Goal: Task Accomplishment & Management: Use online tool/utility

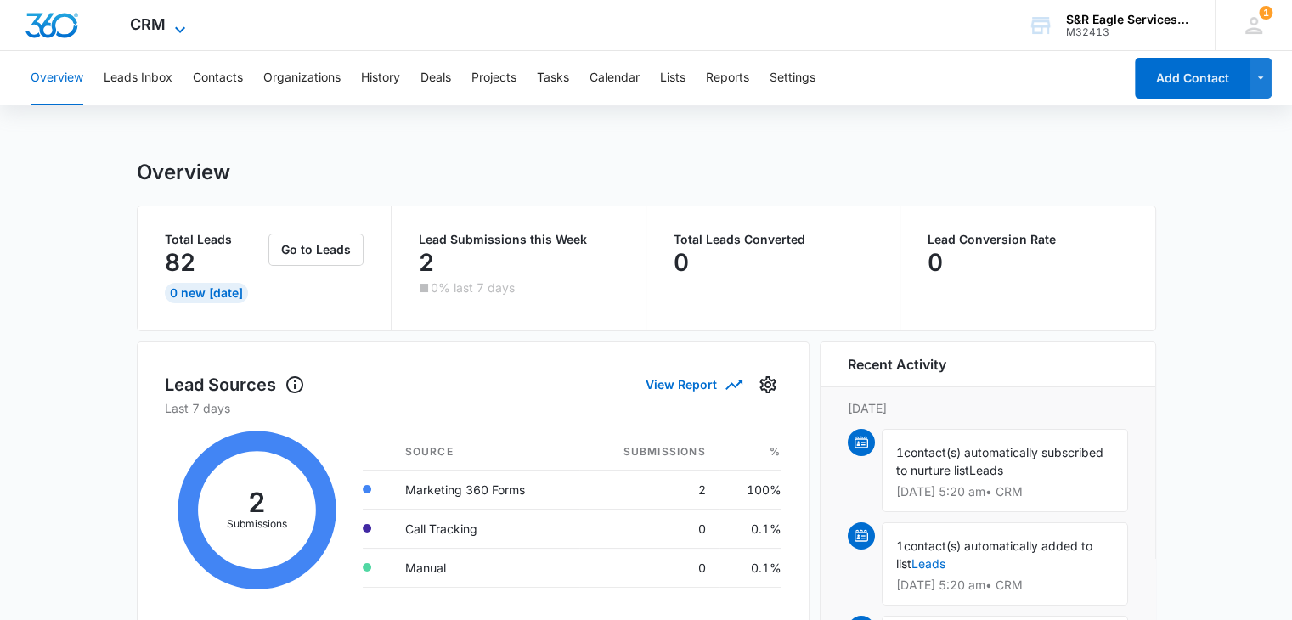
click at [151, 28] on span "CRM" at bounding box center [148, 24] width 36 height 18
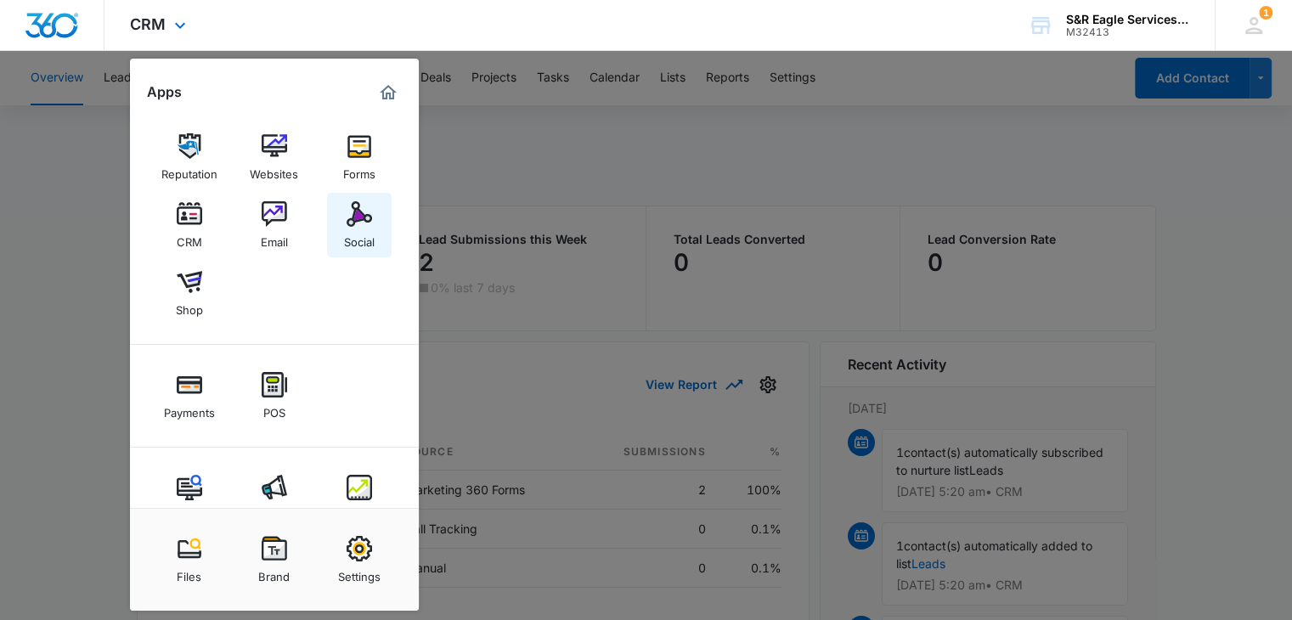
click at [351, 231] on div "Social" at bounding box center [359, 238] width 31 height 22
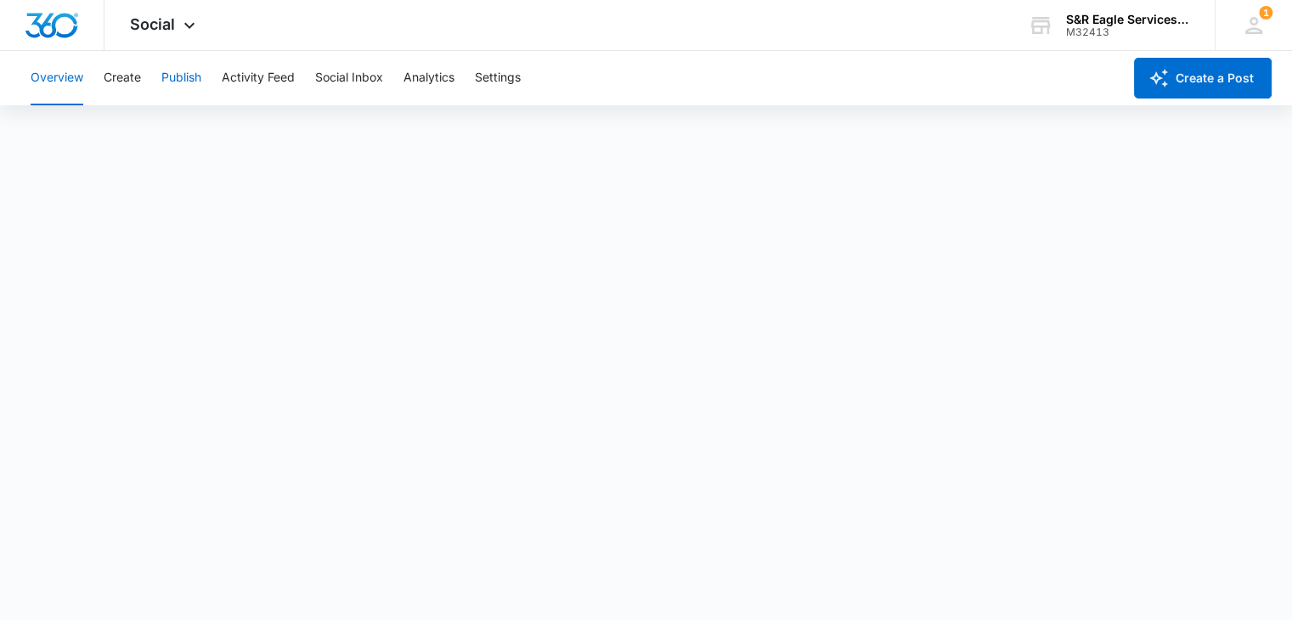
click at [175, 70] on button "Publish" at bounding box center [181, 78] width 40 height 54
